Goal: Task Accomplishment & Management: Complete application form

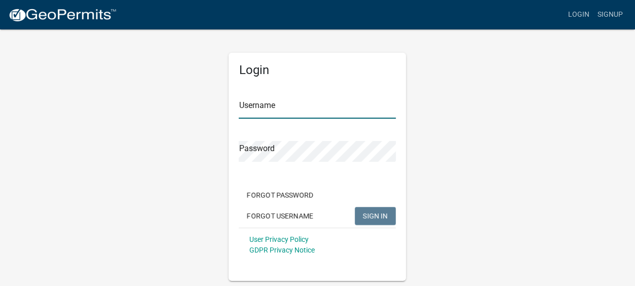
type input "Gobbler Ridge"
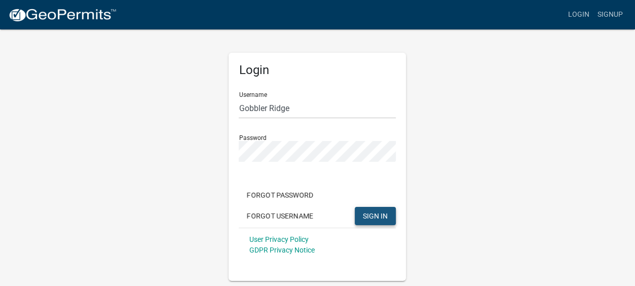
click at [377, 212] on span "SIGN IN" at bounding box center [375, 215] width 25 height 8
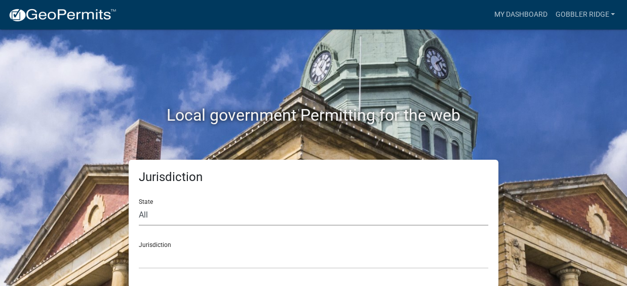
click at [146, 214] on select "All [US_STATE] [US_STATE] [US_STATE] [US_STATE] [US_STATE] [US_STATE] [US_STATE…" at bounding box center [314, 215] width 350 height 21
select select "[US_STATE]"
click at [139, 205] on select "All [US_STATE] [US_STATE] [US_STATE] [US_STATE] [US_STATE] [US_STATE] [US_STATE…" at bounding box center [314, 215] width 350 height 21
click at [225, 247] on div "Jurisdiction [GEOGRAPHIC_DATA], [US_STATE][PERSON_NAME][GEOGRAPHIC_DATA], [US_S…" at bounding box center [314, 251] width 350 height 35
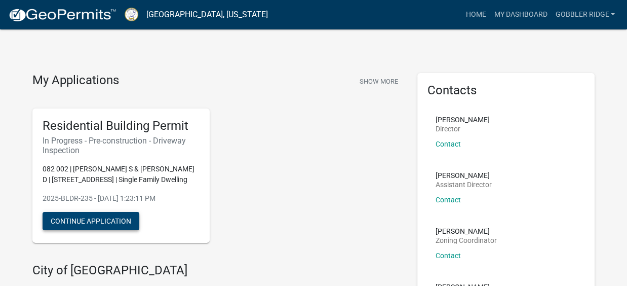
click at [89, 221] on button "Continue Application" at bounding box center [91, 221] width 97 height 18
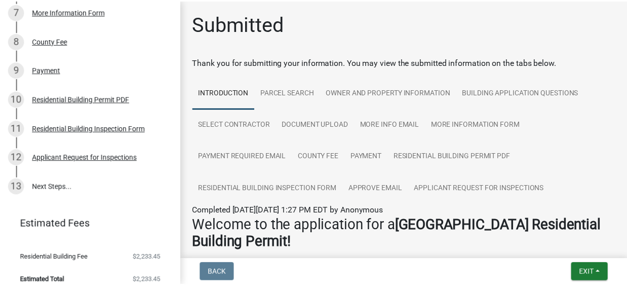
scroll to position [359, 0]
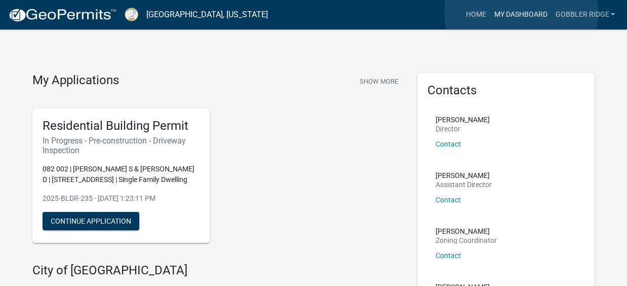
click at [521, 13] on link "My Dashboard" at bounding box center [520, 14] width 61 height 19
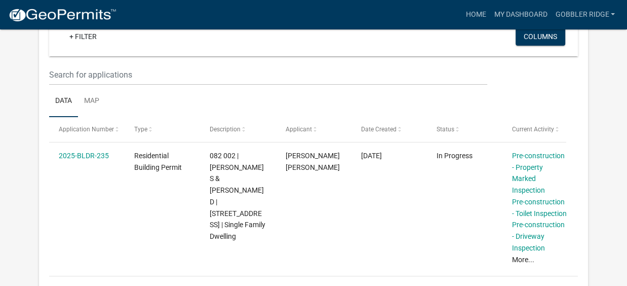
scroll to position [137, 0]
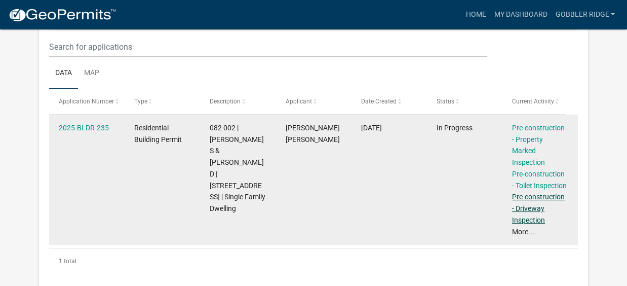
click at [524, 206] on link "Pre-construction - Driveway Inspection" at bounding box center [538, 207] width 53 height 31
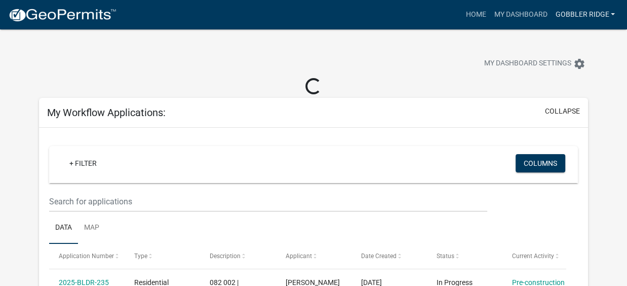
click at [592, 13] on link "Gobbler Ridge" at bounding box center [585, 14] width 68 height 19
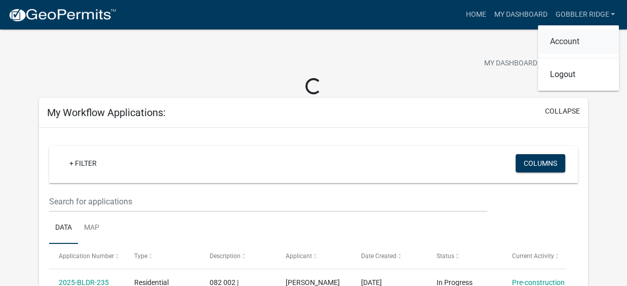
click at [564, 40] on link "Account" at bounding box center [578, 41] width 81 height 24
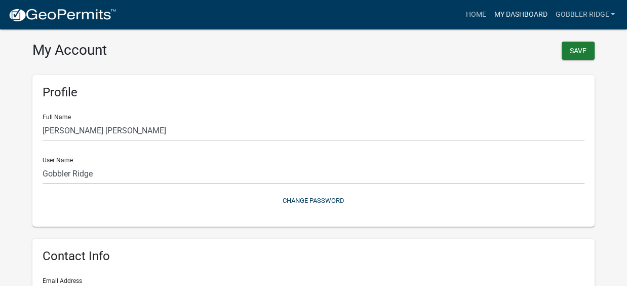
click at [511, 14] on link "My Dashboard" at bounding box center [520, 14] width 61 height 19
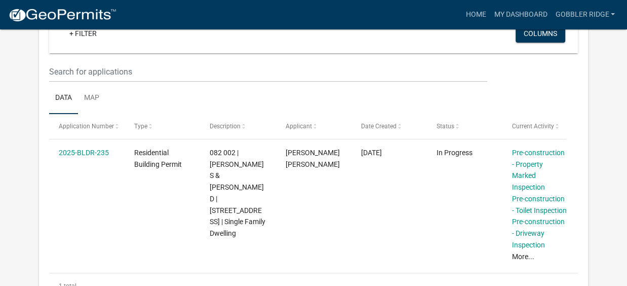
scroll to position [161, 0]
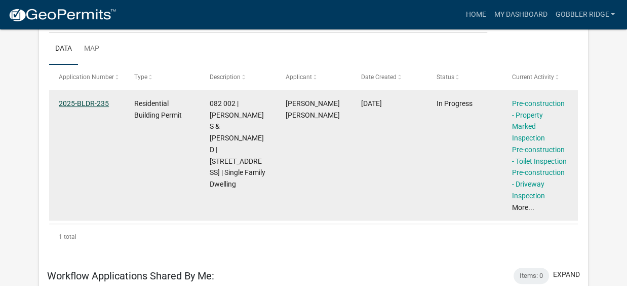
click at [84, 102] on link "2025-BLDR-235" at bounding box center [84, 103] width 50 height 8
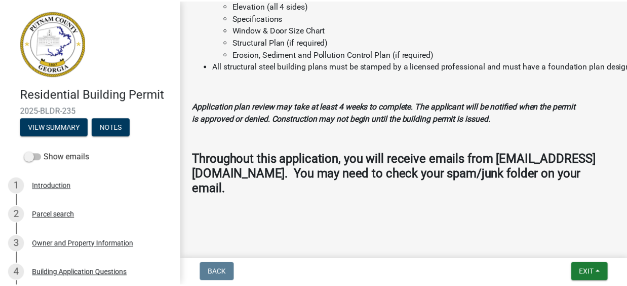
scroll to position [1285, 0]
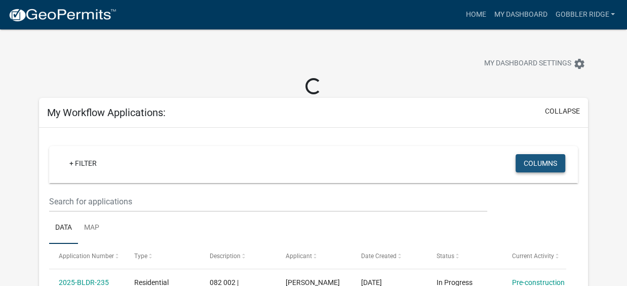
click at [532, 163] on button "Columns" at bounding box center [541, 163] width 50 height 18
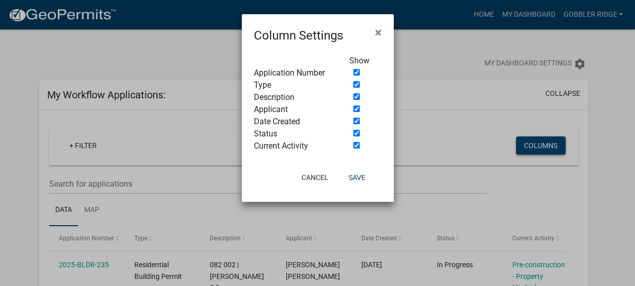
click at [532, 163] on ngb-modal-window "Column Settings × Show Application Number Type Description Applicant Date Creat…" at bounding box center [317, 143] width 635 height 286
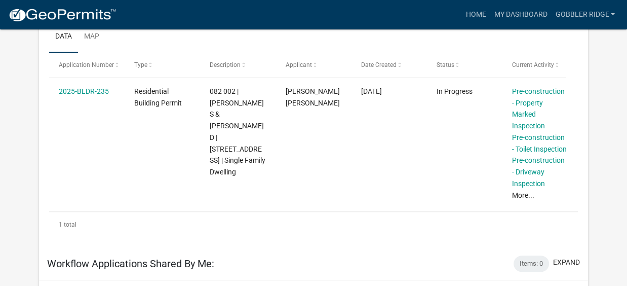
scroll to position [164, 0]
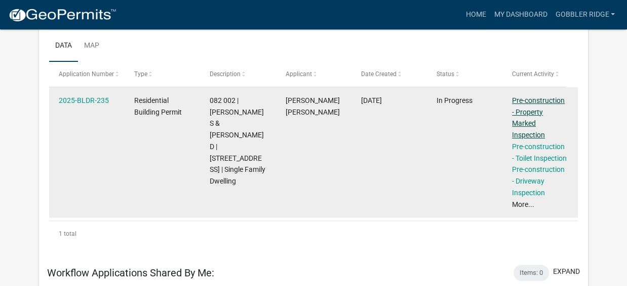
click at [532, 112] on link "Pre-construction - Property Marked Inspection" at bounding box center [538, 117] width 53 height 43
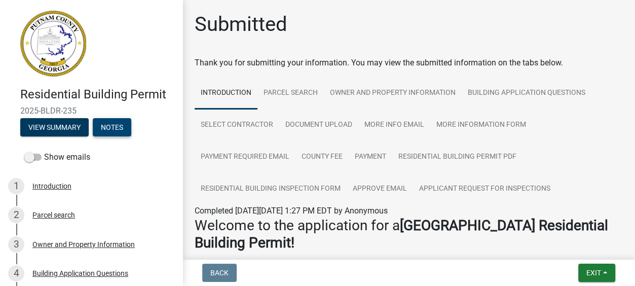
click at [112, 126] on button "Notes" at bounding box center [112, 127] width 38 height 18
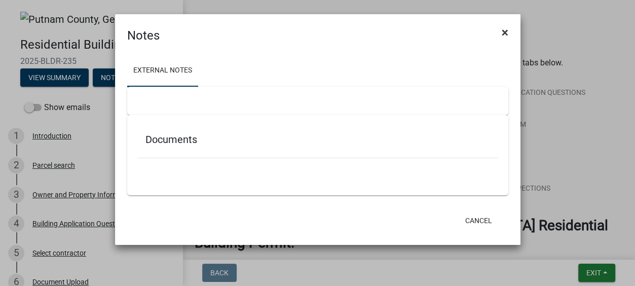
click at [505, 31] on span "×" at bounding box center [504, 32] width 7 height 14
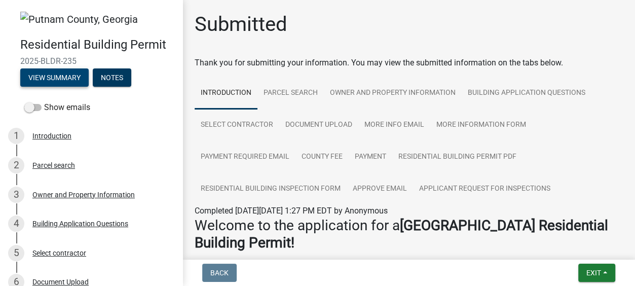
click at [59, 77] on button "View Summary" at bounding box center [54, 77] width 68 height 18
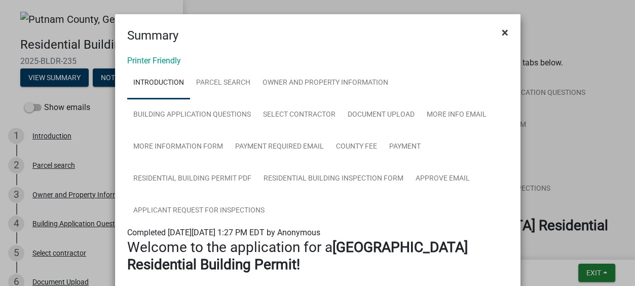
click at [501, 30] on span "×" at bounding box center [504, 32] width 7 height 14
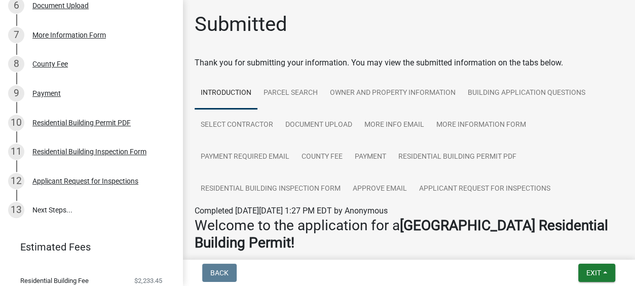
scroll to position [281, 0]
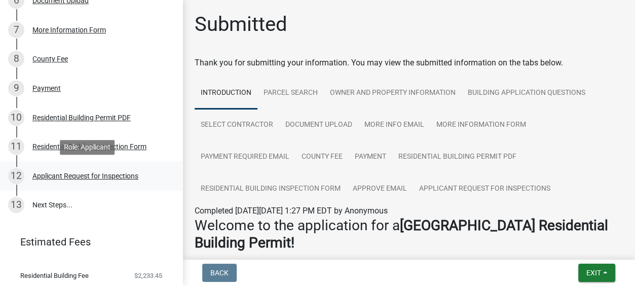
click at [75, 175] on div "Applicant Request for Inspections" at bounding box center [85, 175] width 106 height 7
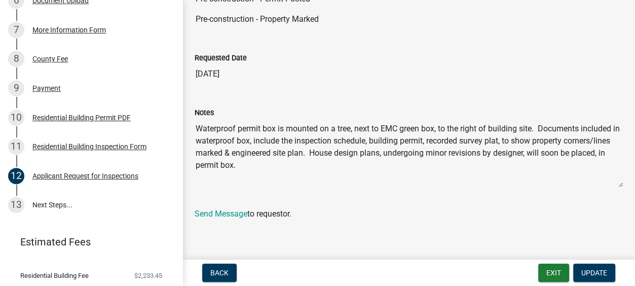
scroll to position [321, 0]
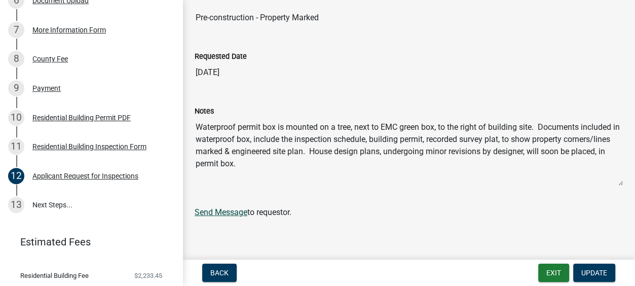
click at [223, 209] on link "Send Message" at bounding box center [221, 212] width 53 height 10
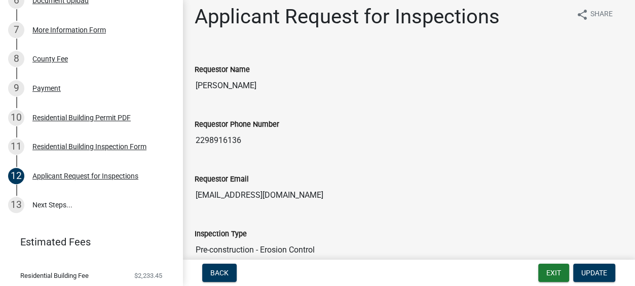
scroll to position [0, 0]
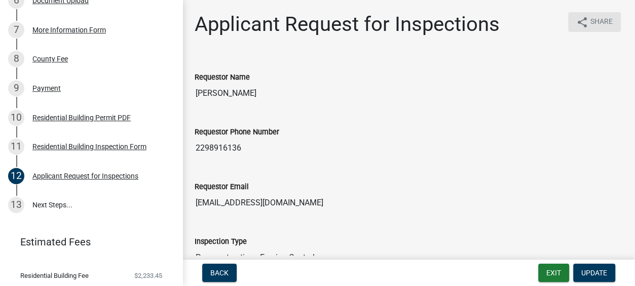
click at [580, 22] on button "share Share" at bounding box center [594, 22] width 53 height 20
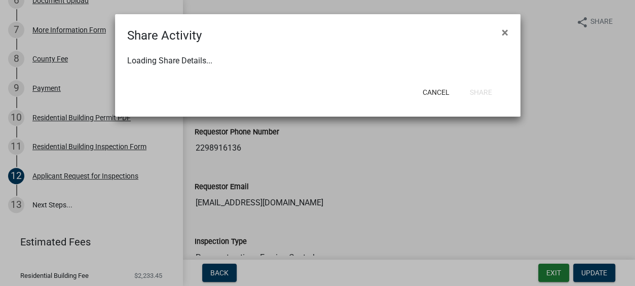
select select "1"
select select "0"
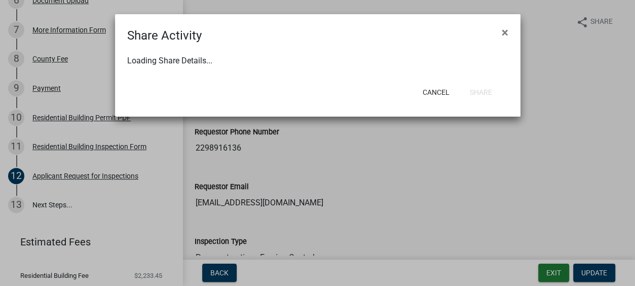
select select "0"
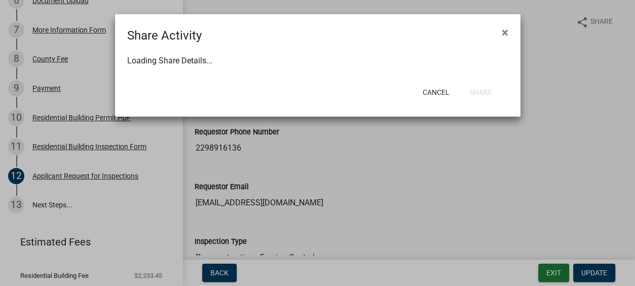
select select "0"
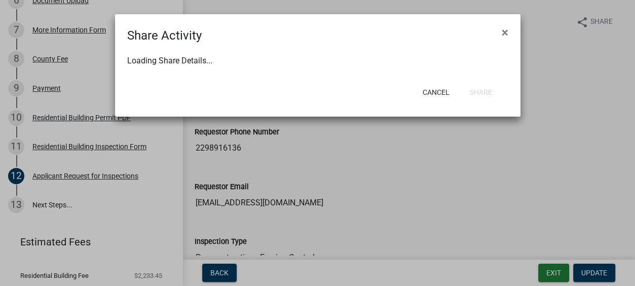
select select "0"
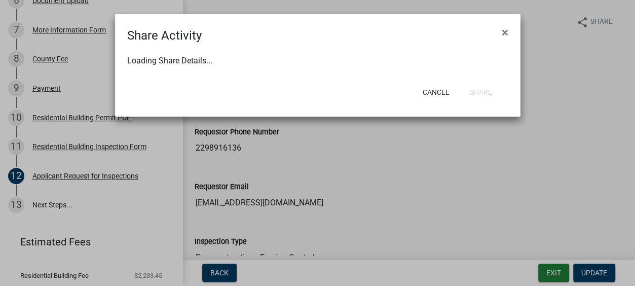
select select "0"
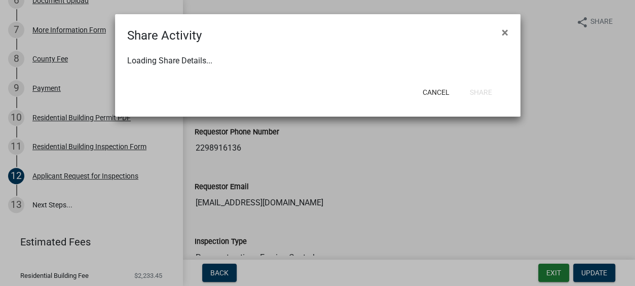
select select "0"
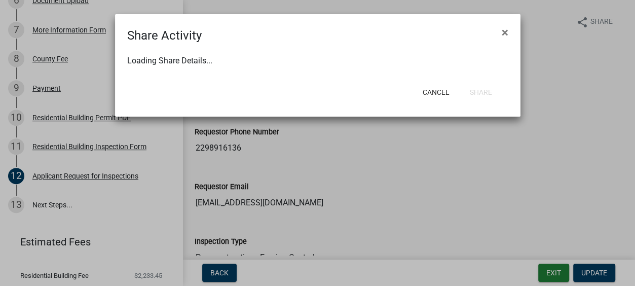
select select "0"
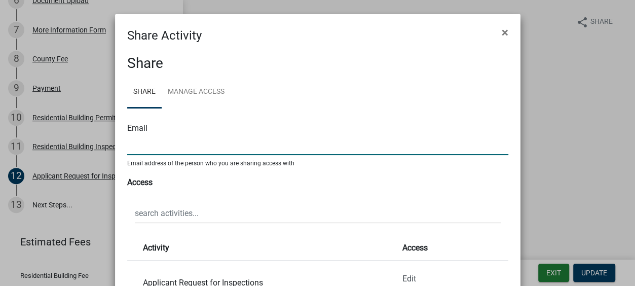
click at [127, 148] on input "text" at bounding box center [317, 144] width 381 height 21
click at [501, 32] on span "×" at bounding box center [504, 32] width 7 height 14
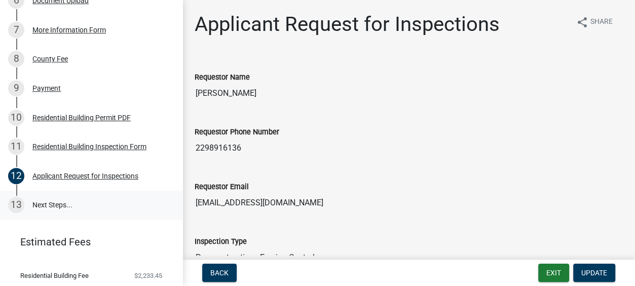
click at [45, 204] on link "13 Next Steps..." at bounding box center [91, 204] width 182 height 29
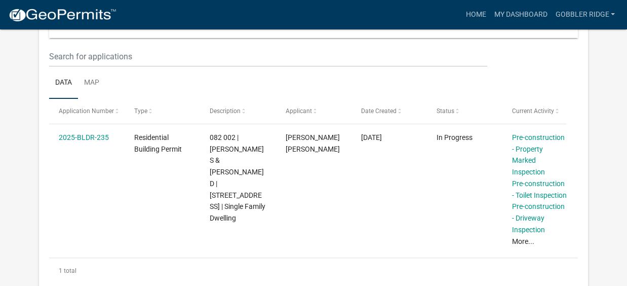
scroll to position [129, 0]
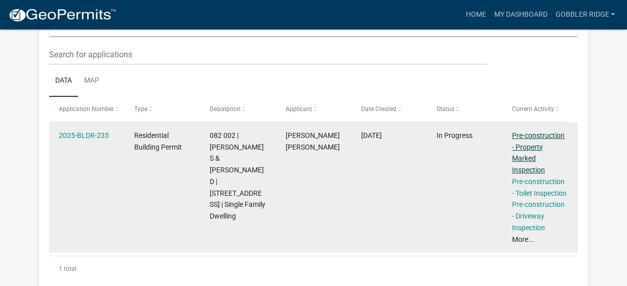
click at [534, 135] on link "Pre-construction - Property Marked Inspection" at bounding box center [538, 152] width 53 height 43
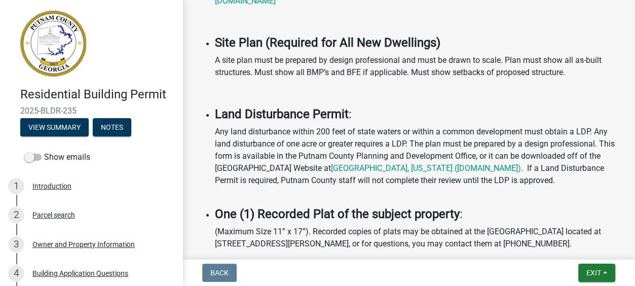
scroll to position [829, 0]
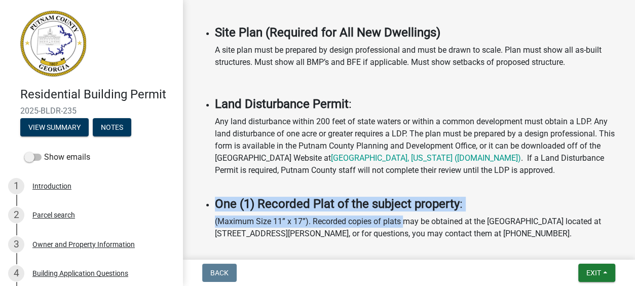
drag, startPoint x: 400, startPoint y: 241, endPoint x: 405, endPoint y: 245, distance: 6.5
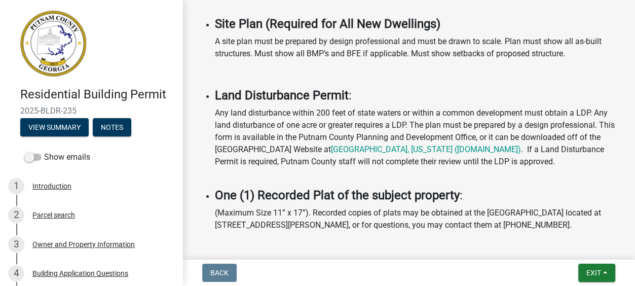
click at [399, 80] on li "Site Plan (Required for All New Dwellings) A site plan must be prepared by desi…" at bounding box center [419, 48] width 408 height 63
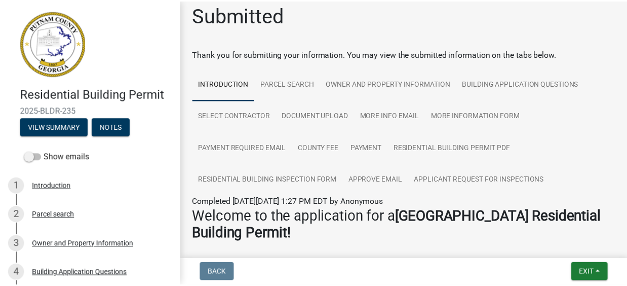
scroll to position [0, 0]
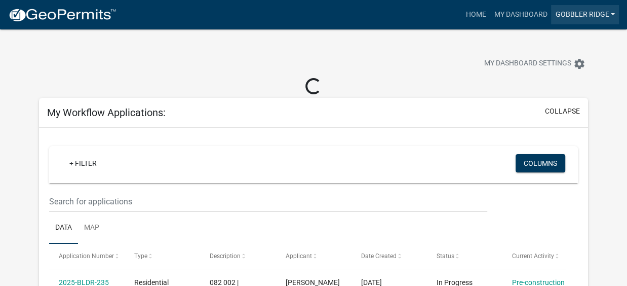
click at [581, 14] on link "Gobbler Ridge" at bounding box center [585, 14] width 68 height 19
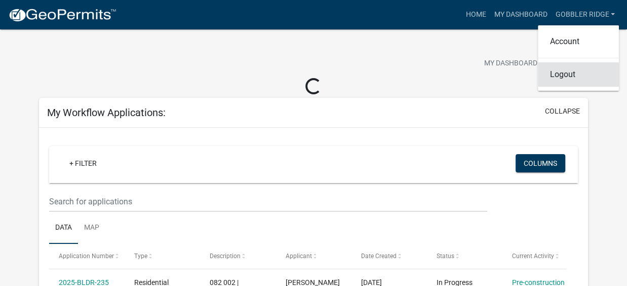
click at [568, 74] on link "Logout" at bounding box center [578, 74] width 81 height 24
